Goal: Use online tool/utility: Utilize a website feature to perform a specific function

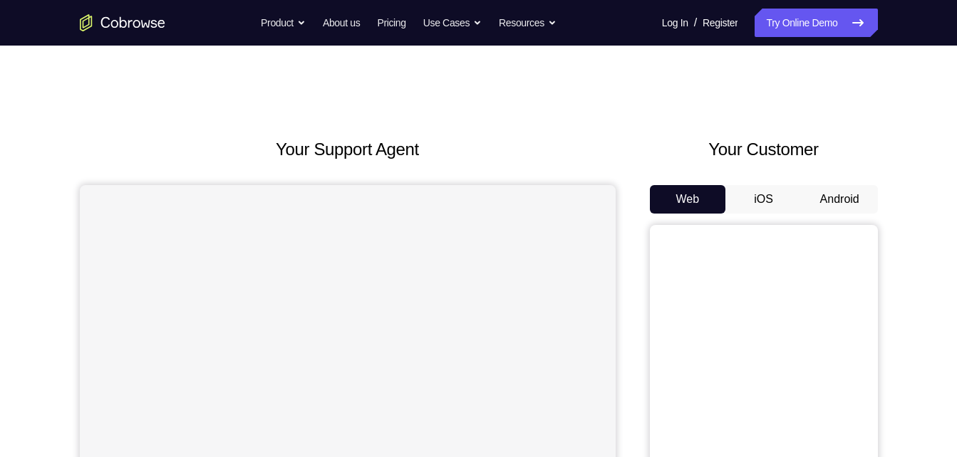
click at [815, 200] on button "Android" at bounding box center [840, 199] width 76 height 28
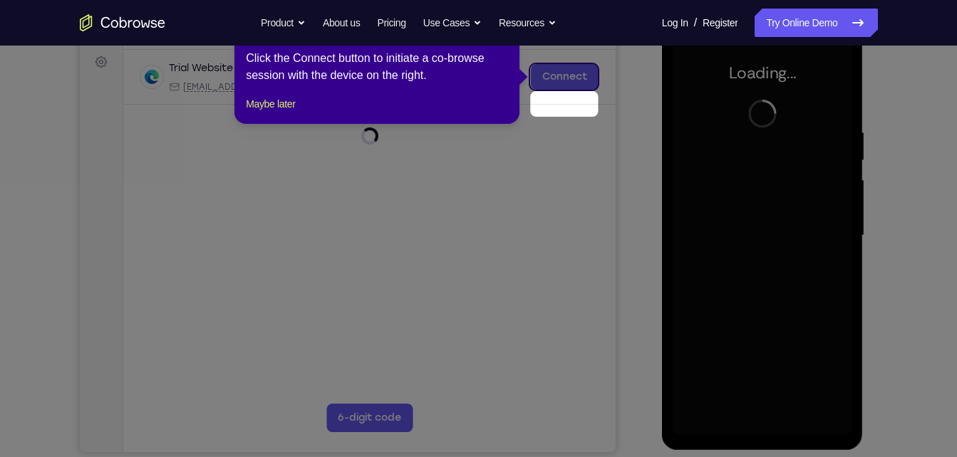
scroll to position [180, 0]
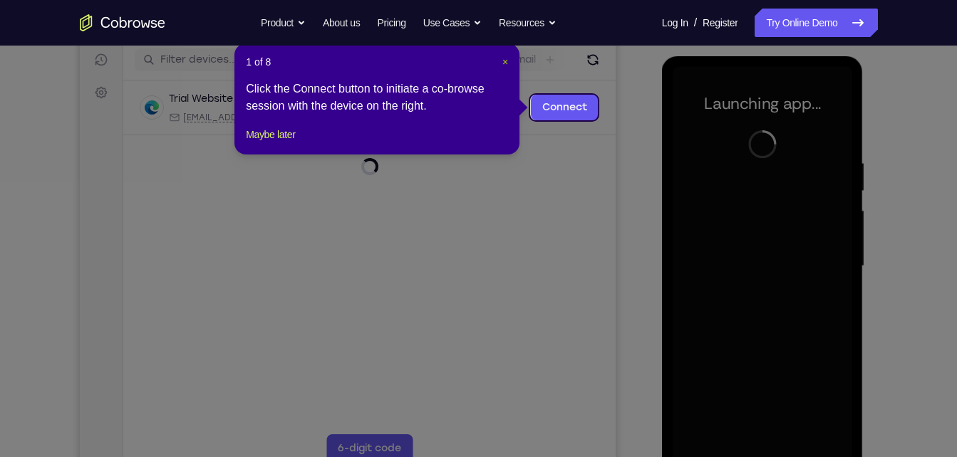
click at [504, 59] on span "×" at bounding box center [505, 61] width 6 height 11
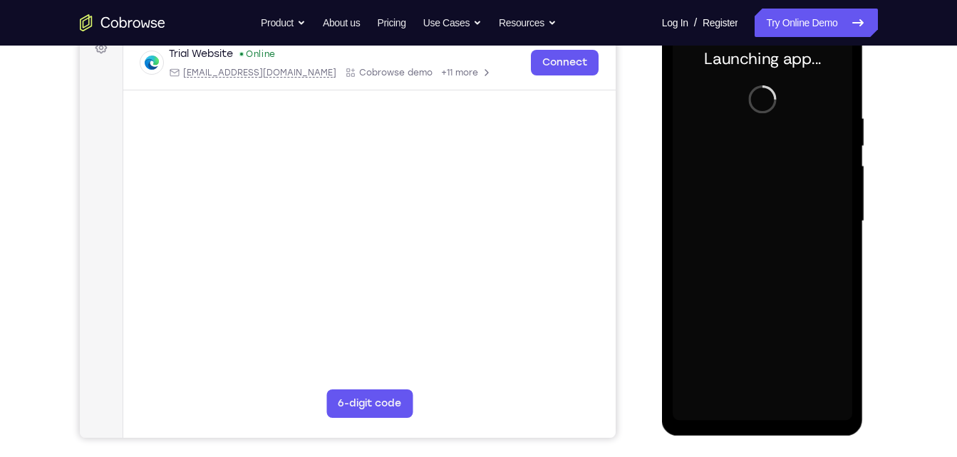
scroll to position [225, 0]
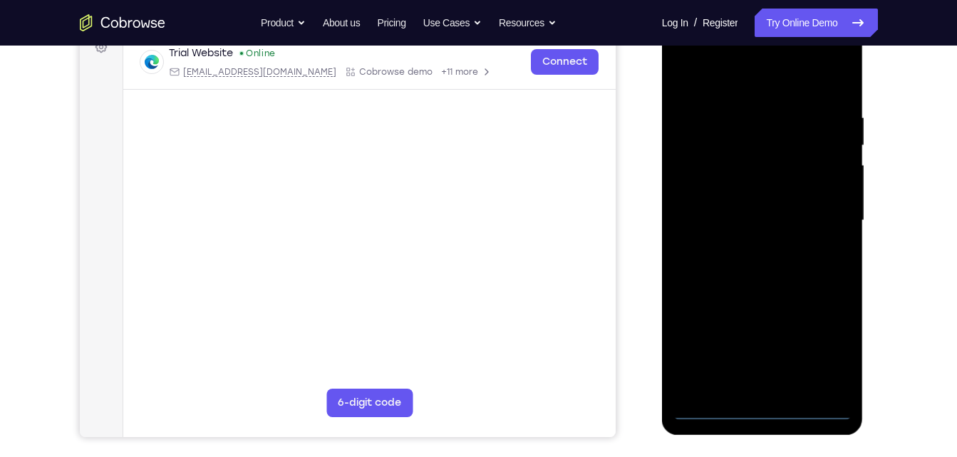
click at [762, 414] on div at bounding box center [763, 220] width 180 height 399
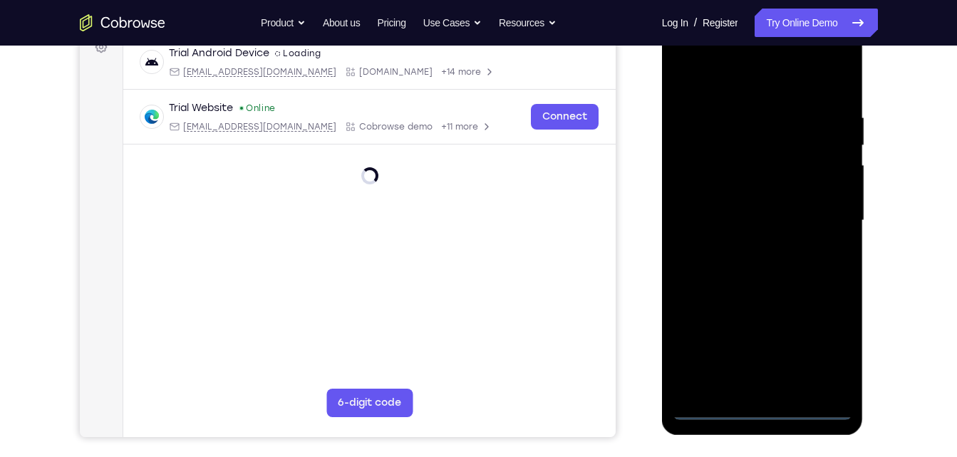
click at [831, 351] on div at bounding box center [763, 220] width 180 height 399
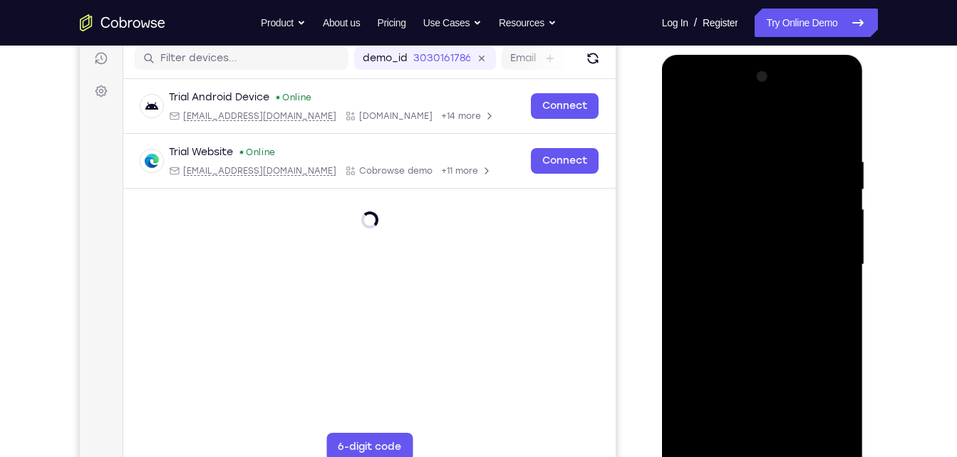
scroll to position [195, 0]
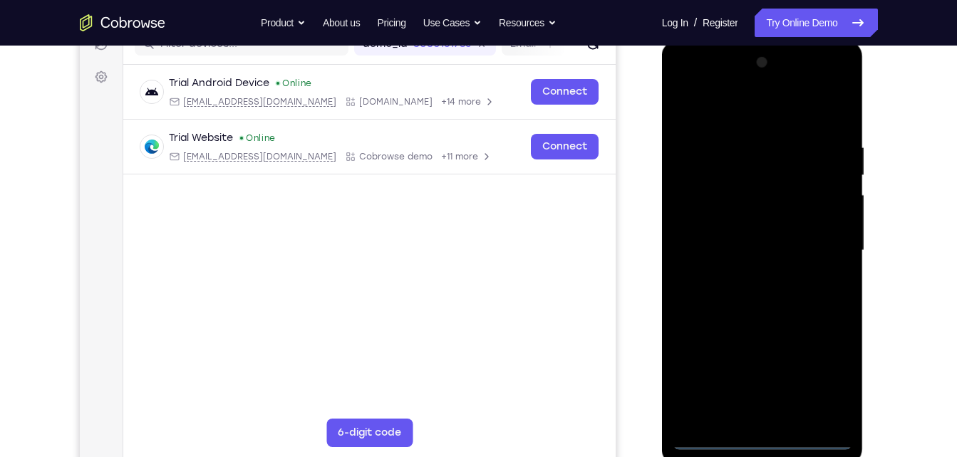
click at [779, 121] on div at bounding box center [763, 250] width 180 height 399
click at [818, 247] on div at bounding box center [763, 250] width 180 height 399
click at [750, 276] on div at bounding box center [763, 250] width 180 height 399
click at [759, 242] on div at bounding box center [763, 250] width 180 height 399
click at [759, 217] on div at bounding box center [763, 250] width 180 height 399
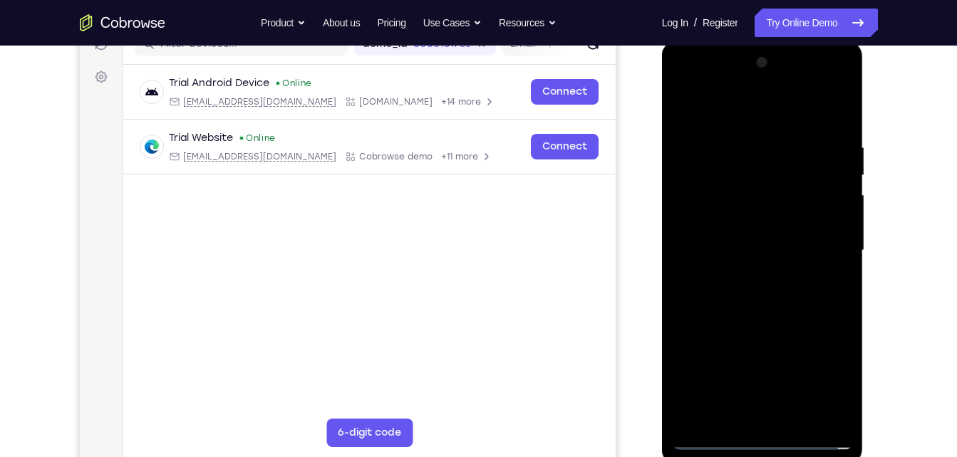
click at [775, 251] on div at bounding box center [763, 250] width 180 height 399
click at [783, 296] on div at bounding box center [763, 250] width 180 height 399
click at [839, 121] on div at bounding box center [763, 250] width 180 height 399
click at [844, 102] on div at bounding box center [763, 250] width 180 height 399
click at [684, 106] on div at bounding box center [763, 250] width 180 height 399
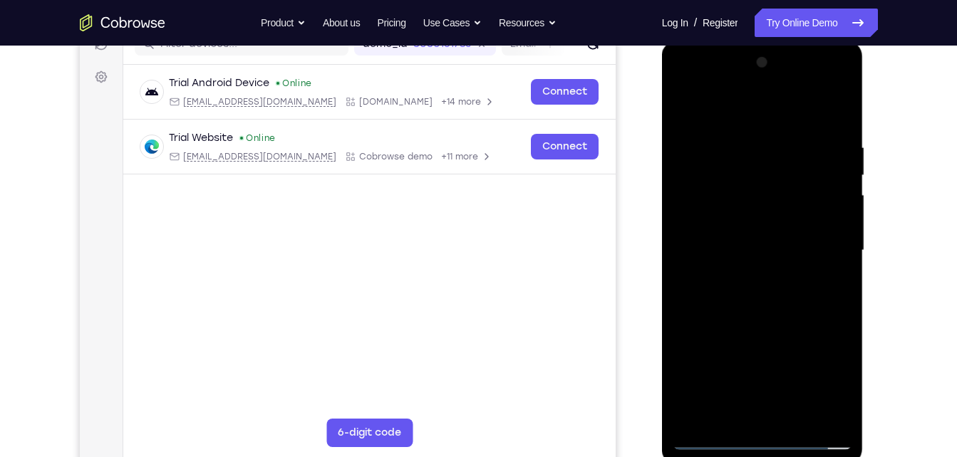
click at [794, 421] on div at bounding box center [763, 250] width 180 height 399
click at [762, 320] on div at bounding box center [763, 250] width 180 height 399
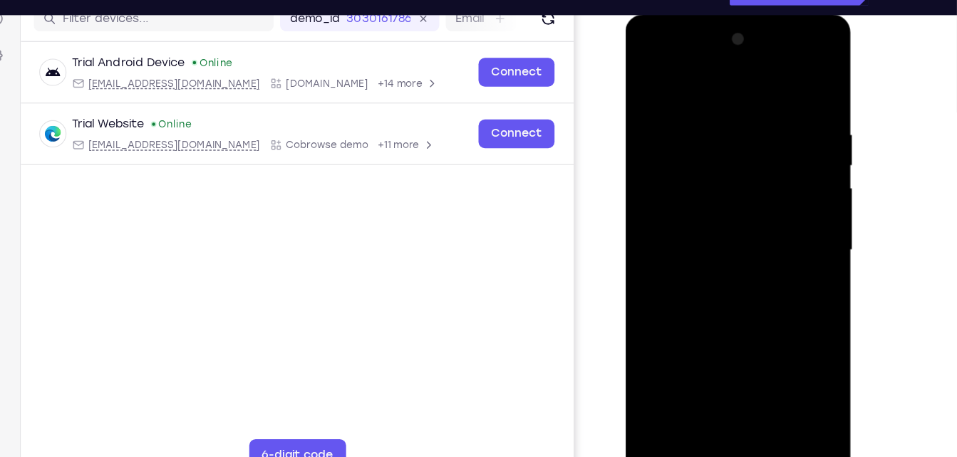
scroll to position [191, 0]
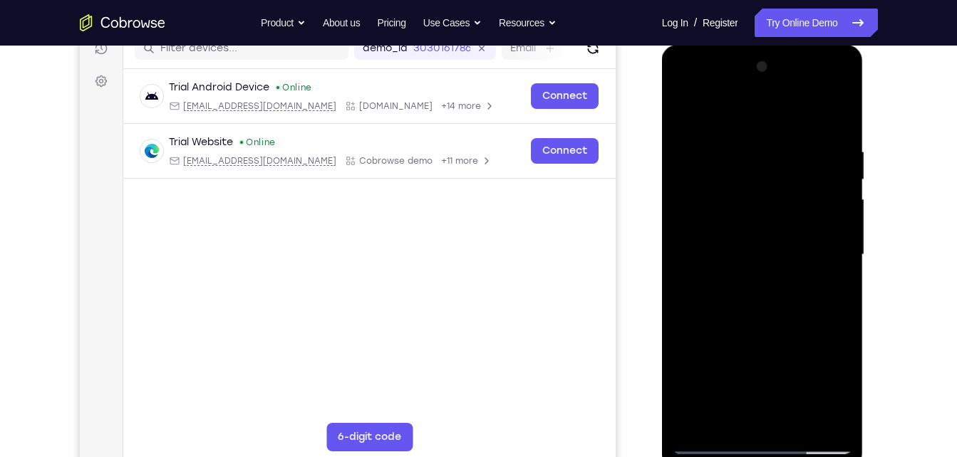
click at [740, 268] on div at bounding box center [763, 255] width 180 height 399
click at [715, 446] on div at bounding box center [763, 255] width 180 height 399
click at [740, 142] on div at bounding box center [763, 255] width 180 height 399
click at [833, 259] on div at bounding box center [763, 255] width 180 height 399
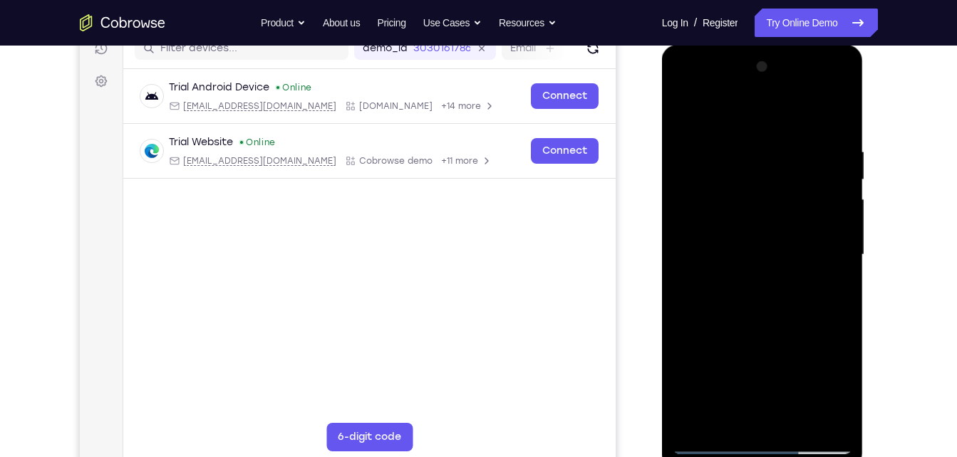
click at [833, 259] on div at bounding box center [763, 255] width 180 height 399
click at [839, 252] on div at bounding box center [763, 255] width 180 height 399
click at [839, 167] on div at bounding box center [763, 255] width 180 height 399
drag, startPoint x: 833, startPoint y: 165, endPoint x: 736, endPoint y: 177, distance: 97.6
click at [736, 177] on div at bounding box center [763, 255] width 180 height 399
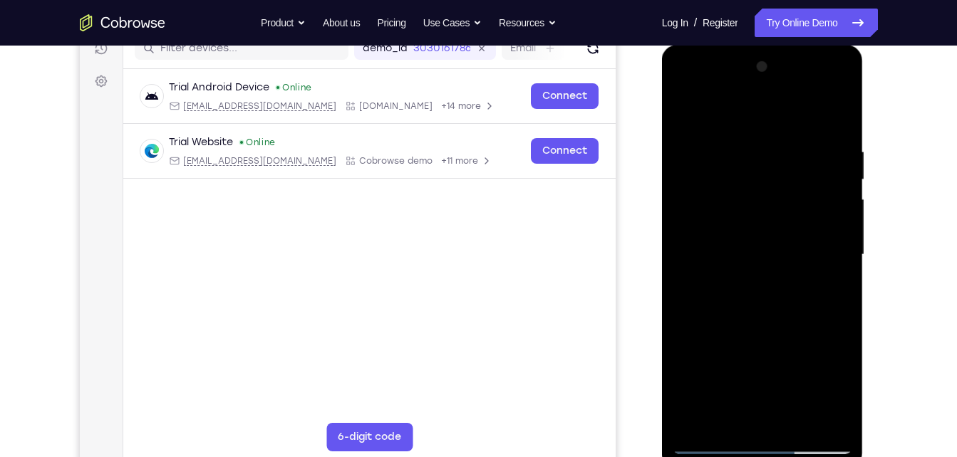
click at [834, 119] on div at bounding box center [763, 255] width 180 height 399
click at [797, 422] on div at bounding box center [763, 255] width 180 height 399
drag, startPoint x: 763, startPoint y: 392, endPoint x: 787, endPoint y: 267, distance: 126.9
click at [787, 267] on div at bounding box center [763, 255] width 180 height 399
click at [814, 434] on div at bounding box center [763, 255] width 180 height 399
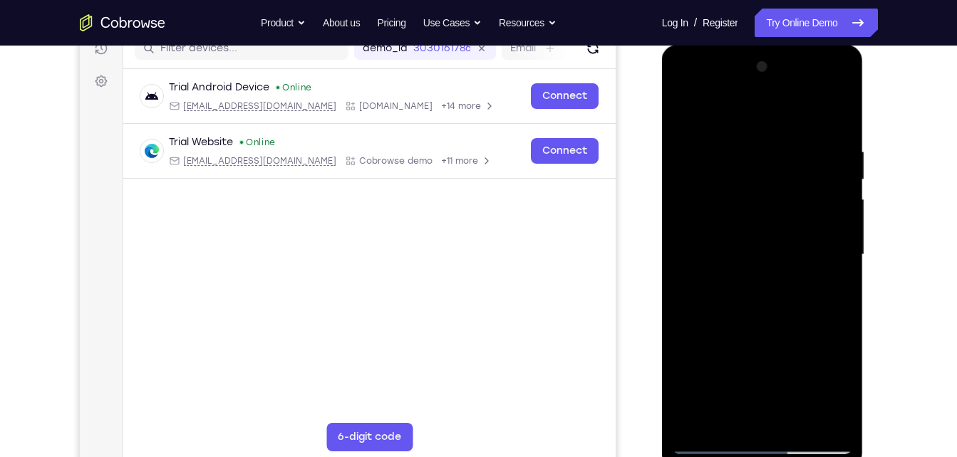
click at [706, 445] on div at bounding box center [763, 255] width 180 height 399
click at [814, 447] on div at bounding box center [763, 255] width 180 height 399
drag, startPoint x: 774, startPoint y: 323, endPoint x: 727, endPoint y: 48, distance: 278.3
click at [727, 48] on div at bounding box center [763, 257] width 202 height 425
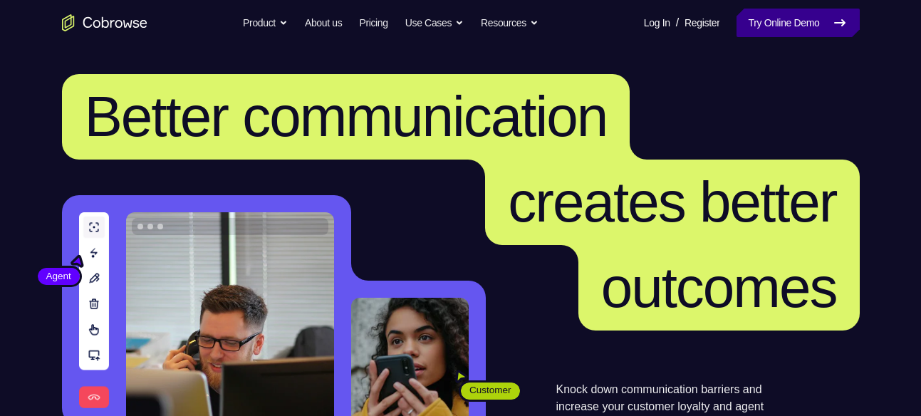
click at [809, 26] on link "Try Online Demo" at bounding box center [798, 23] width 123 height 28
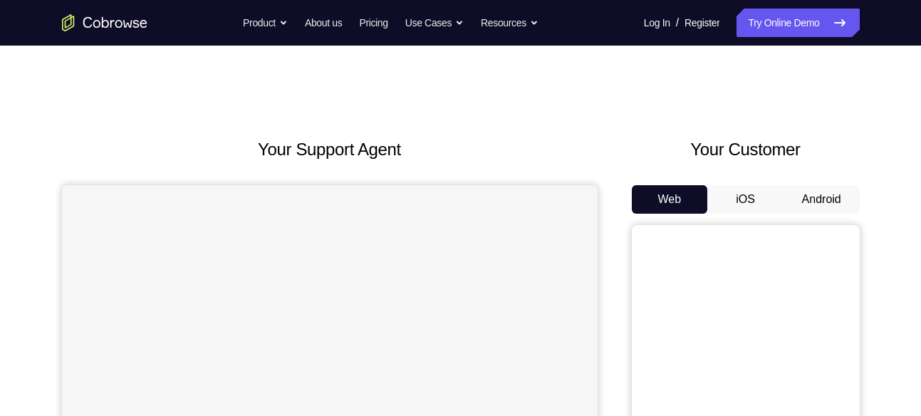
click at [807, 195] on button "Android" at bounding box center [822, 199] width 76 height 28
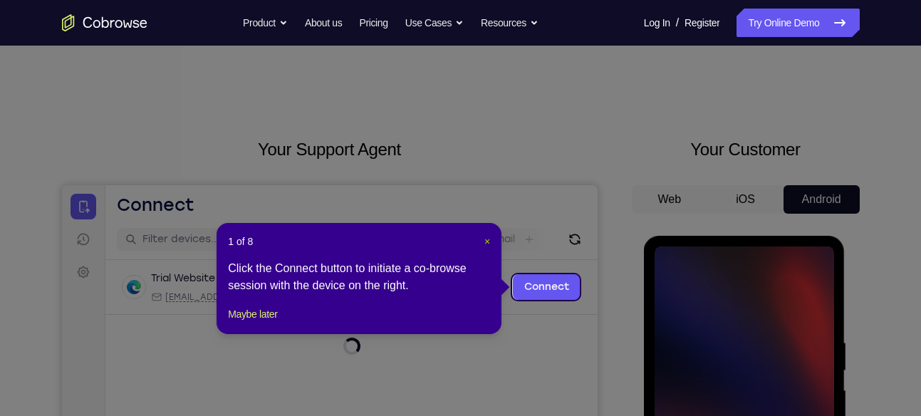
click at [488, 239] on span "×" at bounding box center [487, 241] width 6 height 11
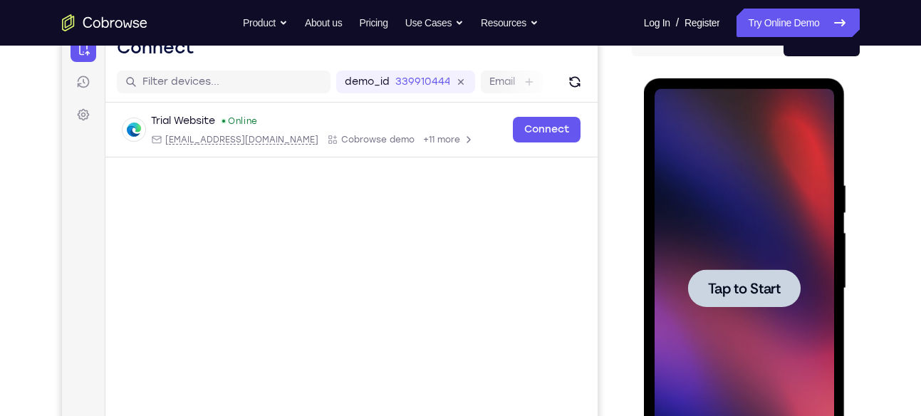
click at [734, 265] on div at bounding box center [745, 288] width 180 height 399
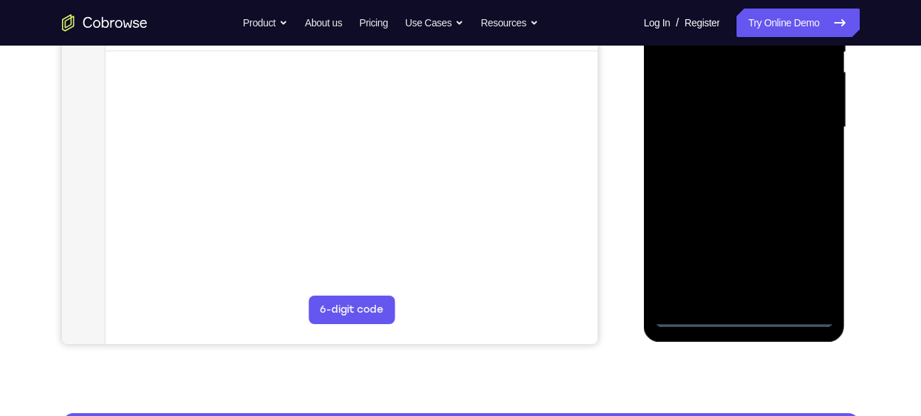
scroll to position [319, 0]
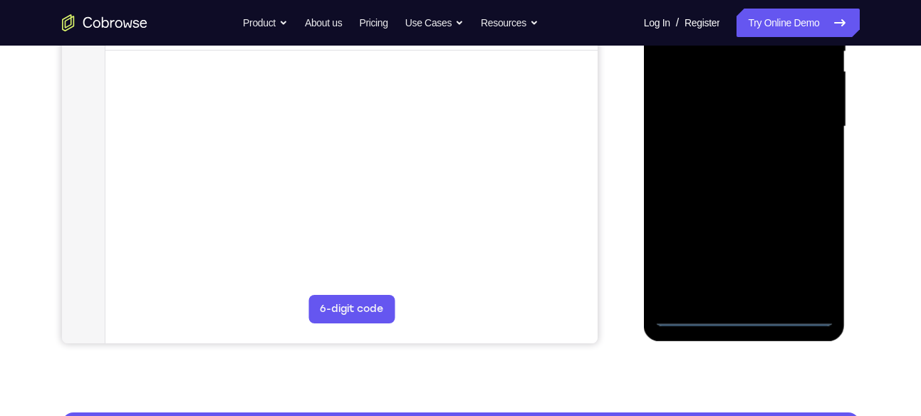
click at [748, 316] on div at bounding box center [745, 126] width 180 height 399
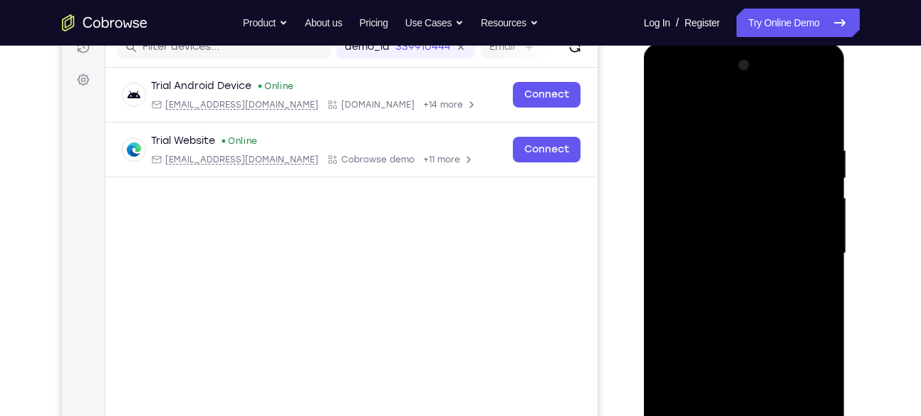
scroll to position [198, 0]
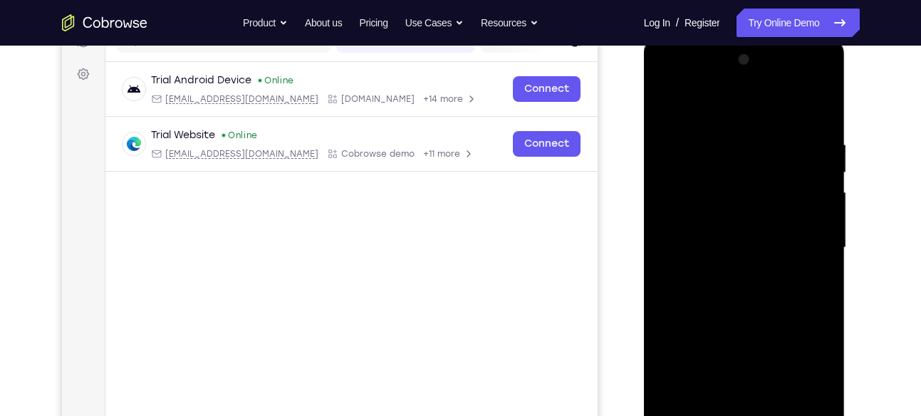
click at [804, 368] on div at bounding box center [745, 247] width 180 height 399
click at [751, 111] on div at bounding box center [745, 247] width 180 height 399
click at [798, 238] on div at bounding box center [745, 247] width 180 height 399
click at [728, 272] on div at bounding box center [745, 247] width 180 height 399
click at [725, 214] on div at bounding box center [745, 247] width 180 height 399
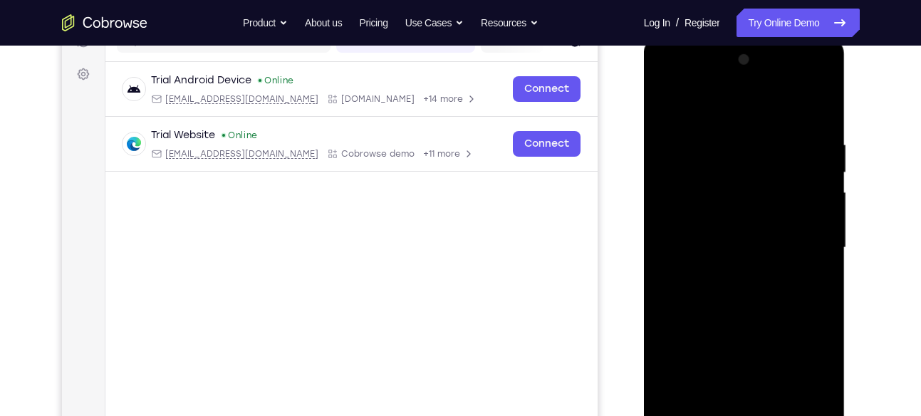
click at [722, 232] on div at bounding box center [745, 247] width 180 height 399
click at [686, 224] on div at bounding box center [745, 247] width 180 height 399
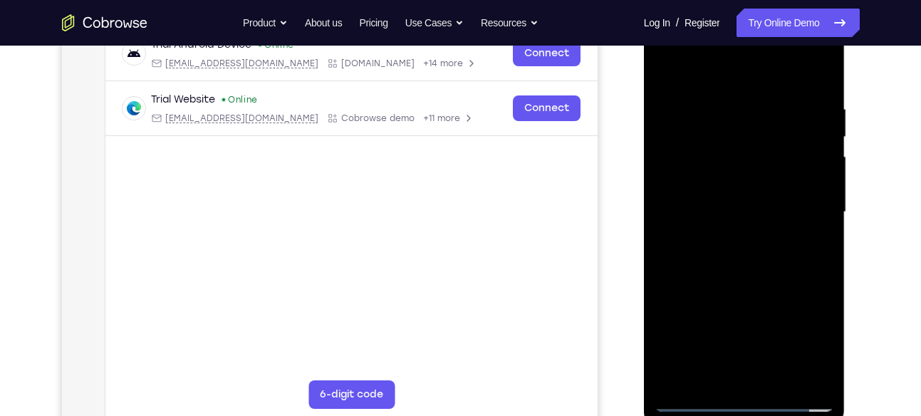
scroll to position [257, 0]
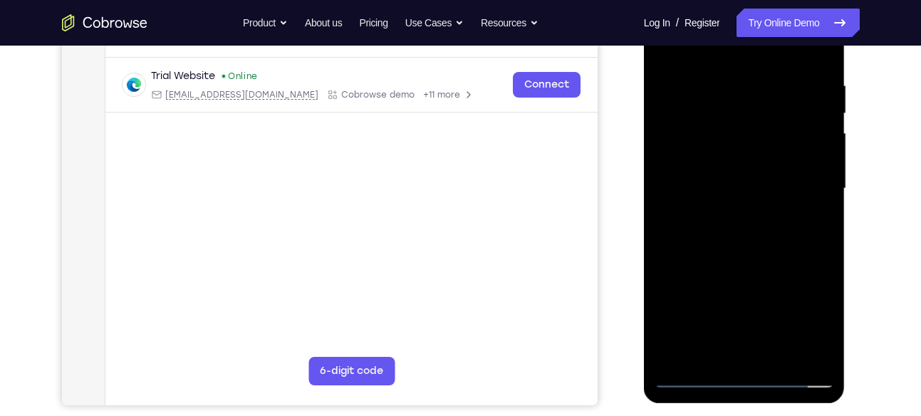
click at [783, 222] on div at bounding box center [745, 188] width 180 height 399
click at [705, 273] on div at bounding box center [745, 188] width 180 height 399
click at [741, 308] on div at bounding box center [745, 188] width 180 height 399
click at [783, 341] on div at bounding box center [745, 188] width 180 height 399
click at [734, 309] on div at bounding box center [745, 188] width 180 height 399
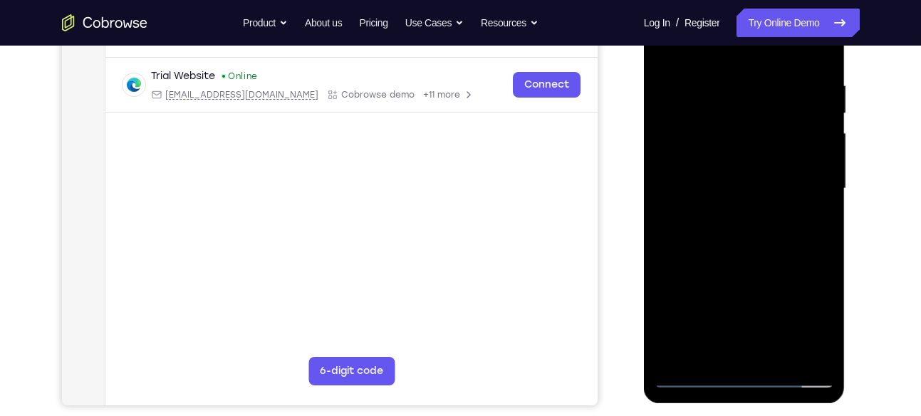
click at [744, 323] on div at bounding box center [745, 188] width 180 height 399
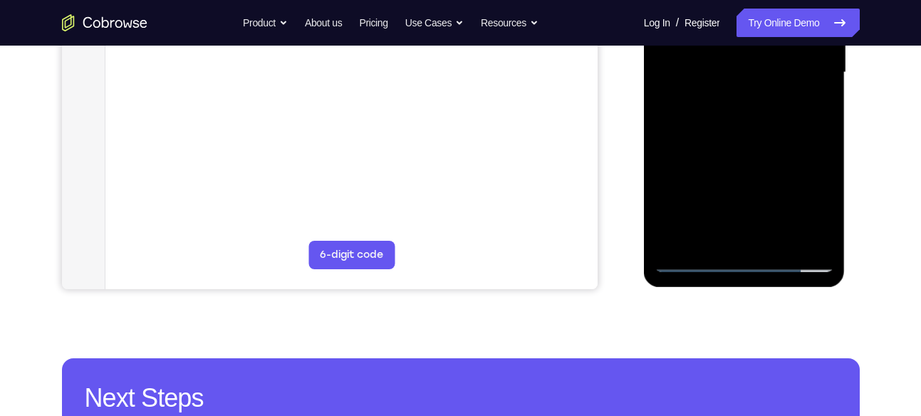
scroll to position [374, 0]
click at [720, 246] on div at bounding box center [745, 71] width 180 height 399
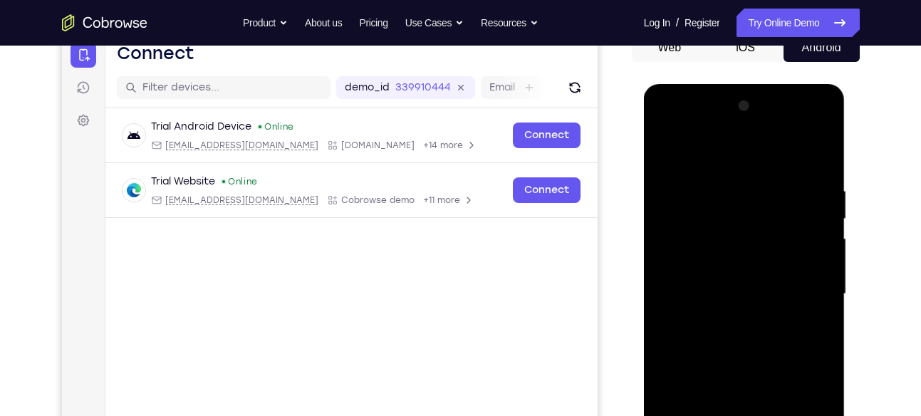
scroll to position [152, 0]
click at [664, 126] on div at bounding box center [745, 293] width 180 height 399
click at [686, 249] on div at bounding box center [745, 293] width 180 height 399
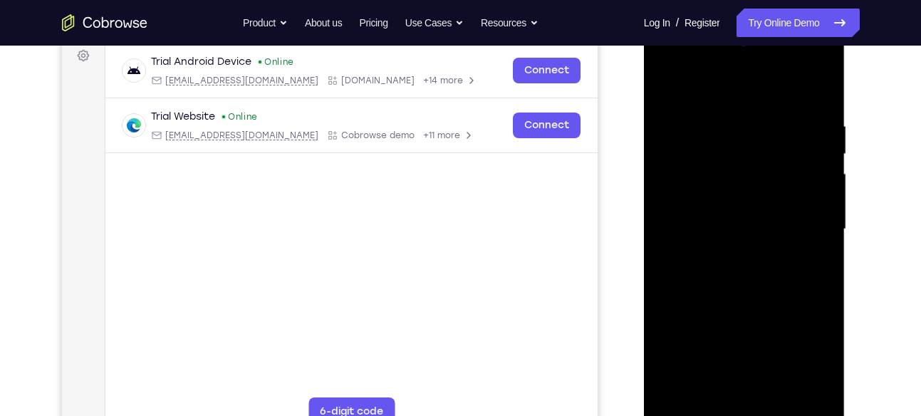
scroll to position [217, 0]
click at [726, 254] on div at bounding box center [745, 228] width 180 height 399
click at [722, 199] on div at bounding box center [745, 228] width 180 height 399
click at [714, 220] on div at bounding box center [745, 228] width 180 height 399
click at [687, 210] on div at bounding box center [745, 228] width 180 height 399
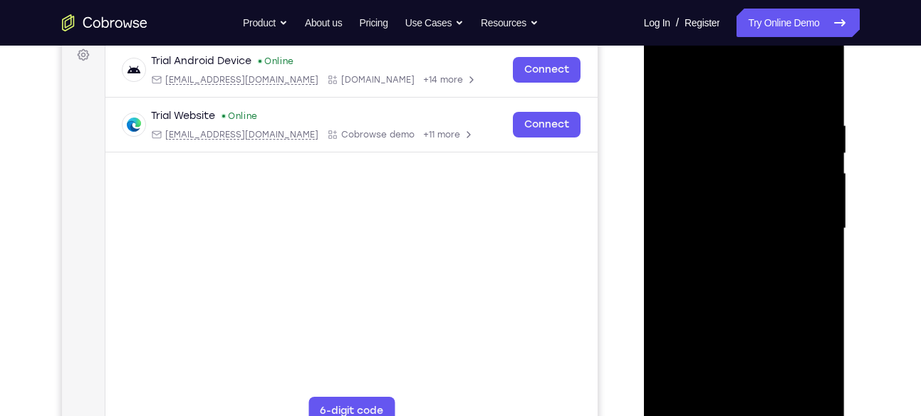
click at [737, 348] on div at bounding box center [745, 228] width 180 height 399
click at [782, 256] on div at bounding box center [745, 228] width 180 height 399
click at [746, 264] on div at bounding box center [745, 228] width 180 height 399
click at [733, 270] on div at bounding box center [745, 228] width 180 height 399
click at [775, 381] on div at bounding box center [745, 228] width 180 height 399
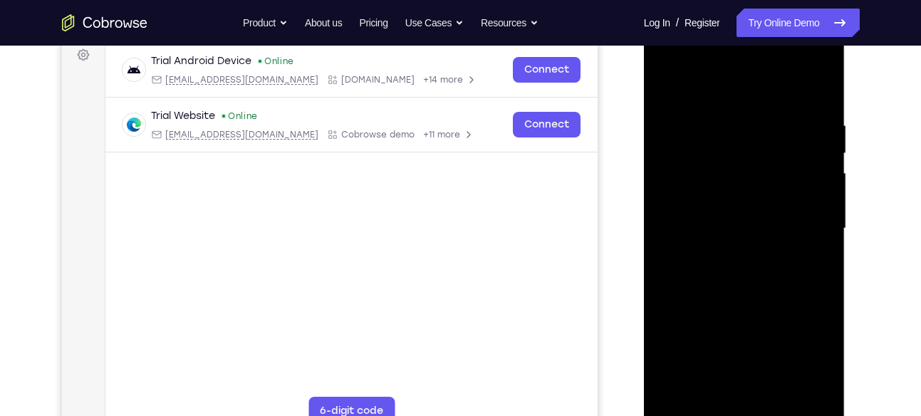
click at [749, 253] on div at bounding box center [745, 228] width 180 height 399
click at [774, 304] on div at bounding box center [745, 228] width 180 height 399
click at [752, 344] on div at bounding box center [745, 228] width 180 height 399
click at [740, 252] on div at bounding box center [745, 228] width 180 height 399
click at [778, 296] on div at bounding box center [745, 228] width 180 height 399
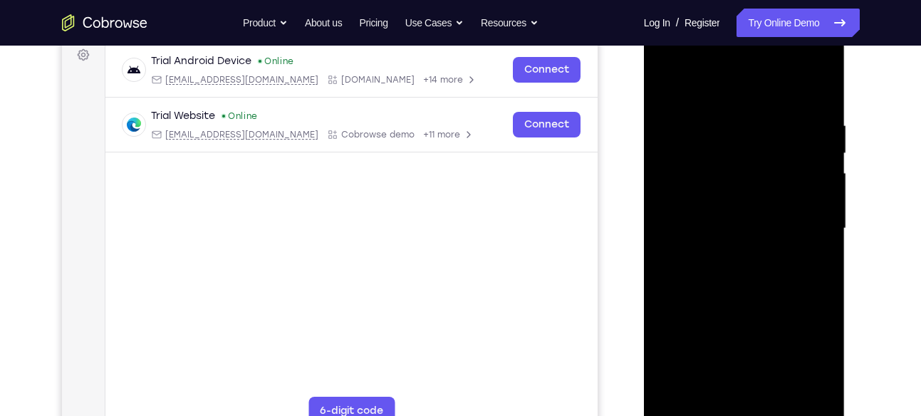
click at [749, 262] on div at bounding box center [745, 228] width 180 height 399
click at [747, 264] on div at bounding box center [745, 228] width 180 height 399
click at [779, 381] on div at bounding box center [745, 228] width 180 height 399
click at [756, 351] on div at bounding box center [745, 228] width 180 height 399
click at [715, 199] on div at bounding box center [745, 228] width 180 height 399
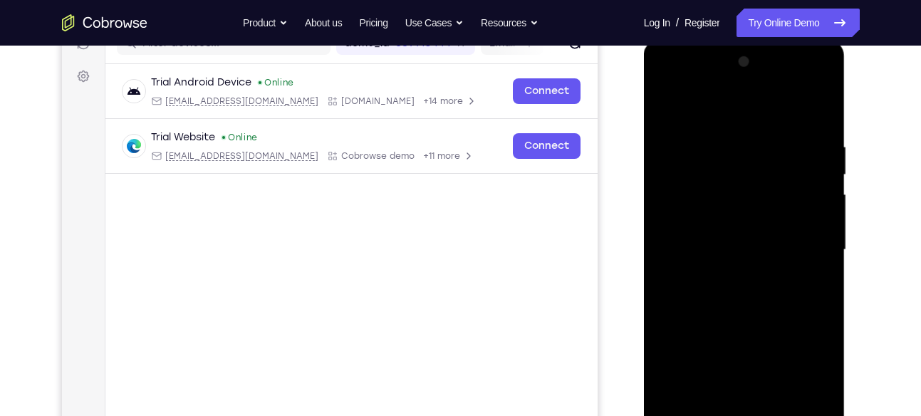
scroll to position [195, 0]
click at [700, 177] on div at bounding box center [745, 251] width 180 height 399
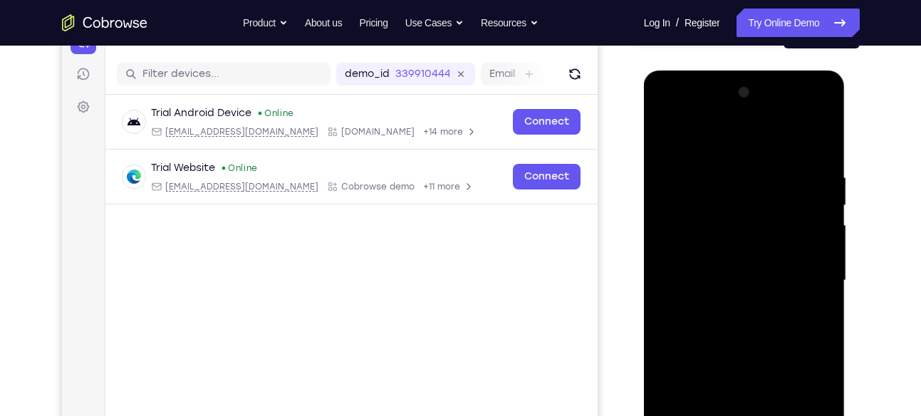
scroll to position [163, 0]
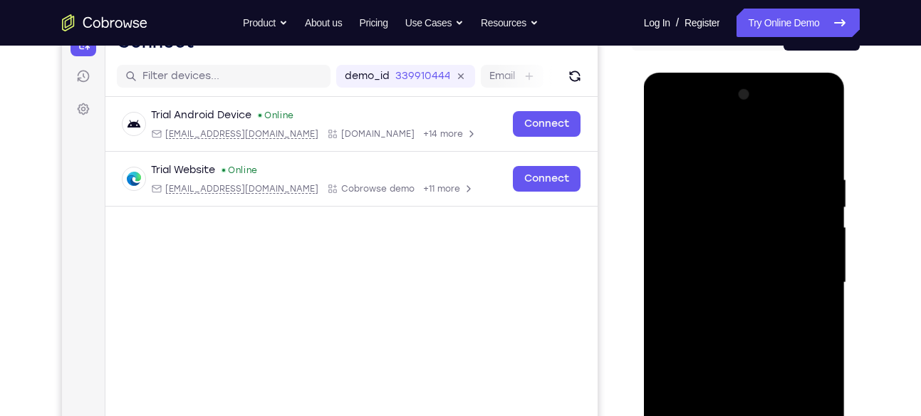
click at [720, 214] on div at bounding box center [745, 282] width 180 height 399
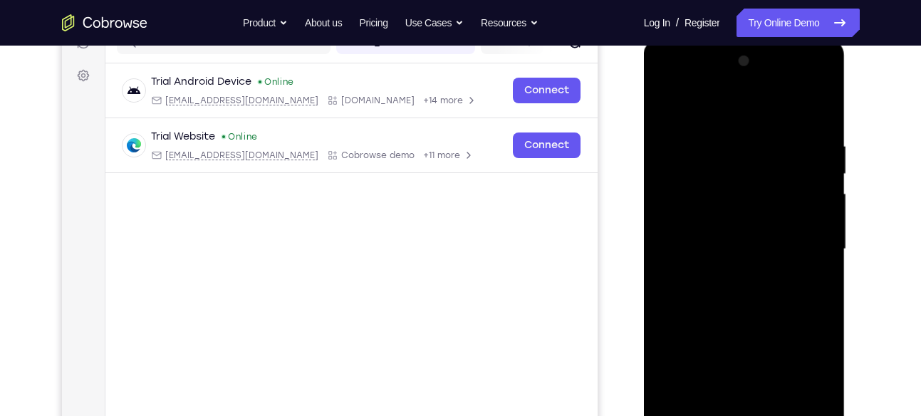
scroll to position [195, 0]
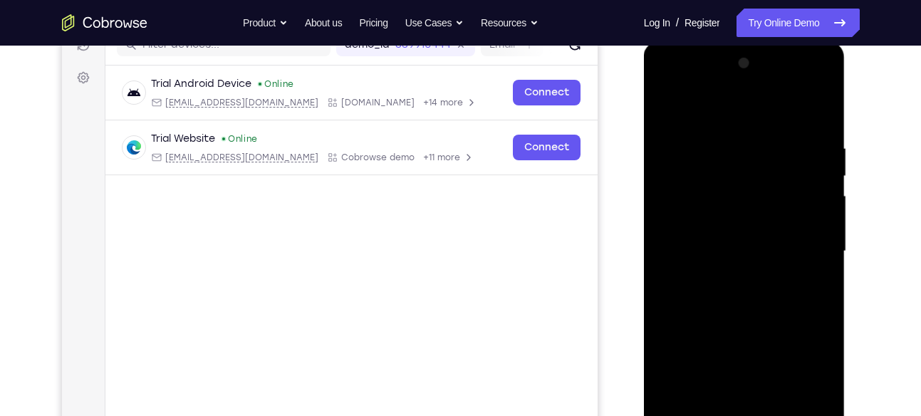
click at [756, 180] on div at bounding box center [745, 251] width 180 height 399
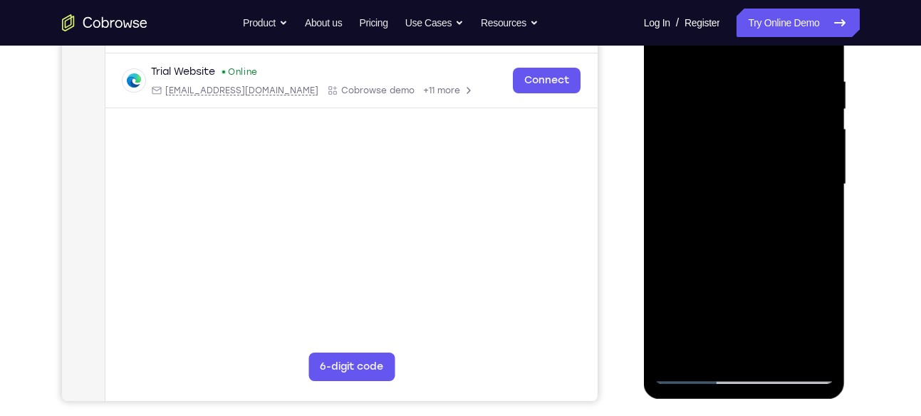
scroll to position [274, 0]
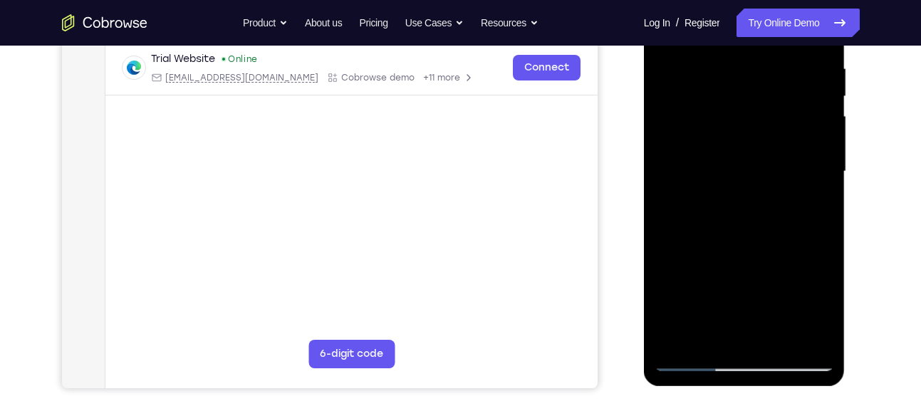
click at [744, 363] on div at bounding box center [745, 171] width 180 height 399
click at [789, 356] on div at bounding box center [745, 171] width 180 height 399
click at [729, 114] on div at bounding box center [745, 171] width 180 height 399
click at [743, 367] on div at bounding box center [745, 171] width 180 height 399
click at [803, 299] on div at bounding box center [745, 171] width 180 height 399
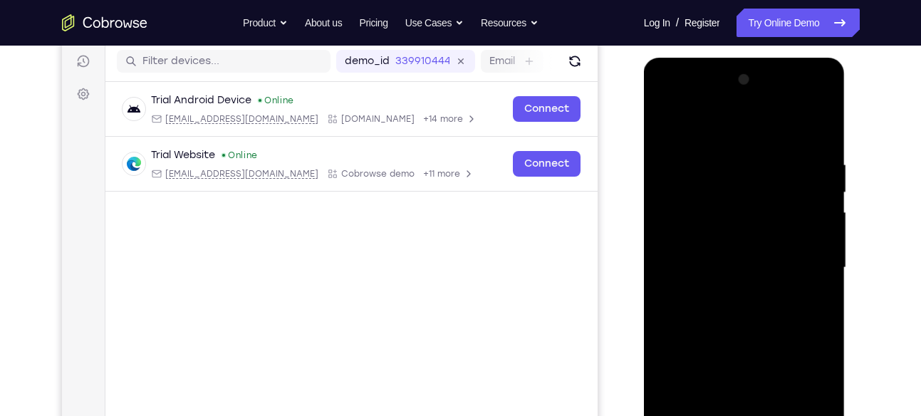
scroll to position [177, 0]
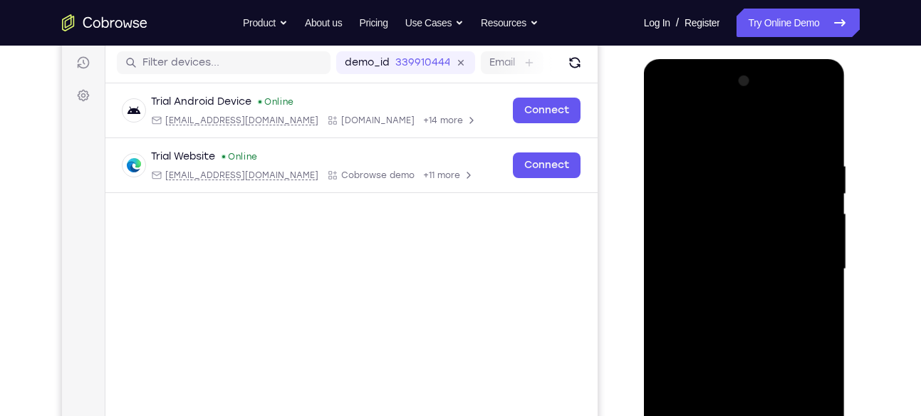
click at [661, 100] on div at bounding box center [745, 269] width 180 height 399
click at [723, 229] on div at bounding box center [745, 269] width 180 height 399
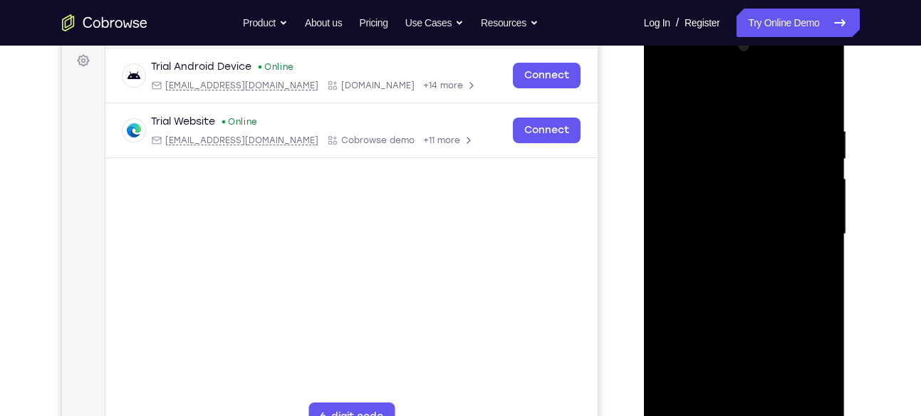
scroll to position [212, 0]
click at [707, 225] on div at bounding box center [745, 233] width 180 height 399
click at [708, 218] on div at bounding box center [745, 233] width 180 height 399
click at [719, 245] on div at bounding box center [745, 233] width 180 height 399
click at [742, 270] on div at bounding box center [745, 233] width 180 height 399
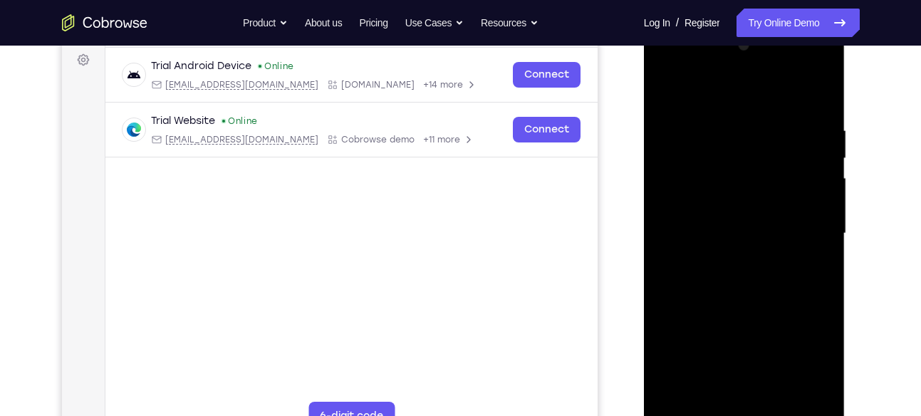
click at [740, 191] on div at bounding box center [745, 233] width 180 height 399
